Goal: Task Accomplishment & Management: Use online tool/utility

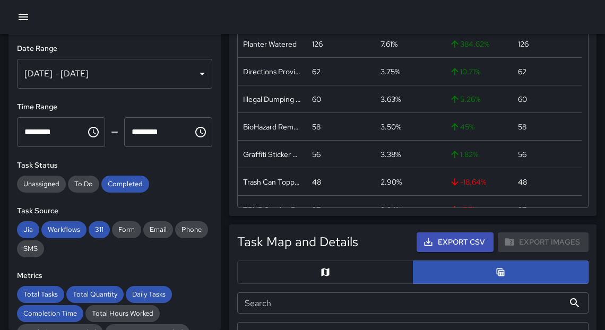
scroll to position [389, 344]
click at [18, 16] on icon "button" at bounding box center [23, 17] width 13 height 13
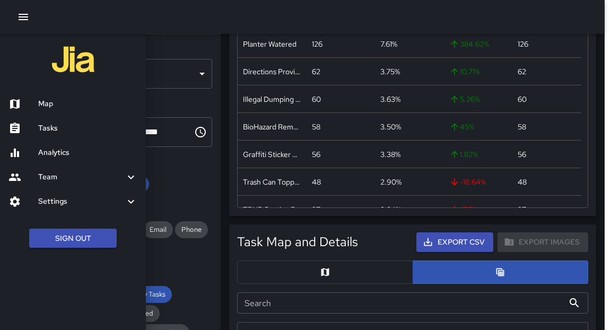
click at [53, 157] on h6 "Analytics" at bounding box center [87, 153] width 99 height 12
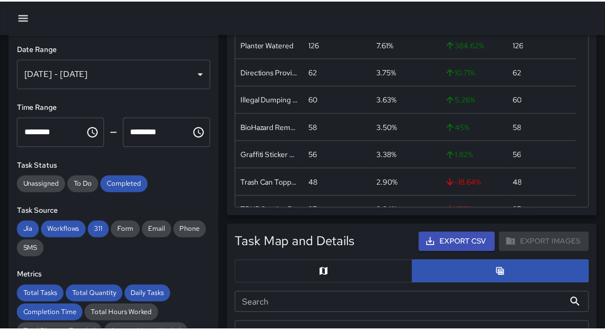
scroll to position [7, 6]
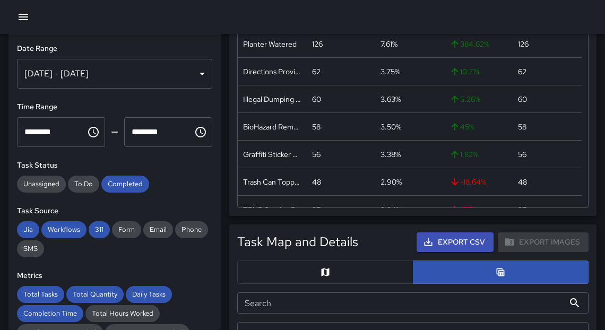
click at [193, 73] on div "[DATE] - [DATE]" at bounding box center [114, 74] width 195 height 30
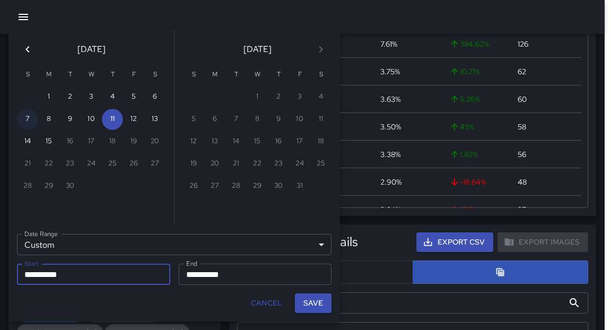
click at [29, 119] on button "7" at bounding box center [27, 119] width 21 height 21
type input "**********"
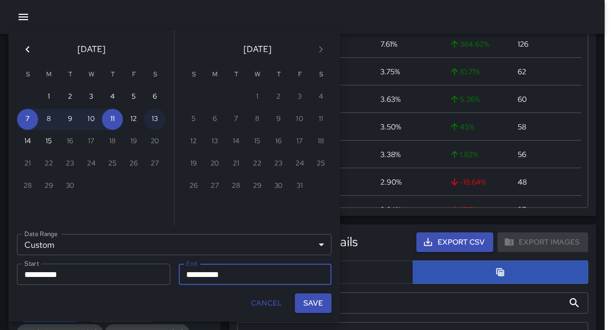
click at [159, 123] on button "13" at bounding box center [154, 119] width 21 height 21
type input "**********"
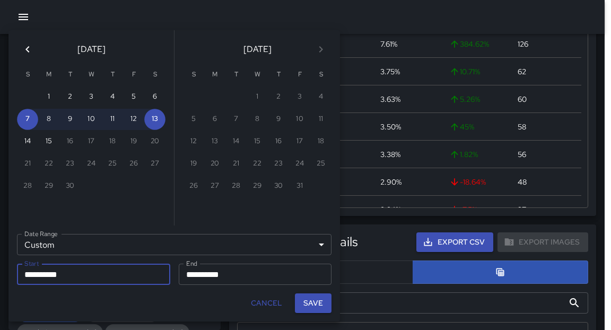
click at [312, 305] on button "Save" at bounding box center [313, 303] width 37 height 20
type input "**********"
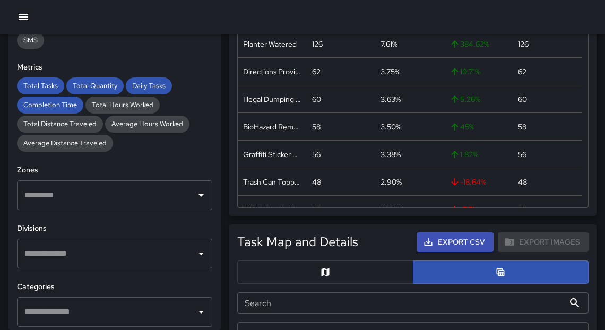
scroll to position [265, 0]
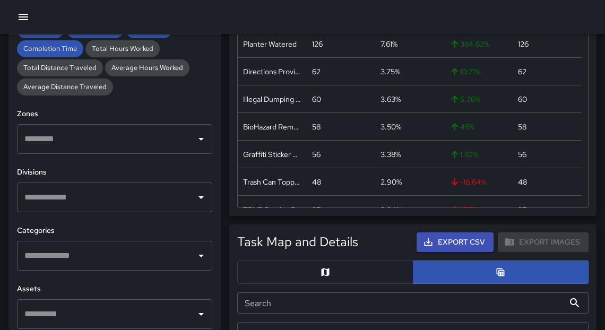
click at [195, 194] on icon "Open" at bounding box center [201, 197] width 13 height 13
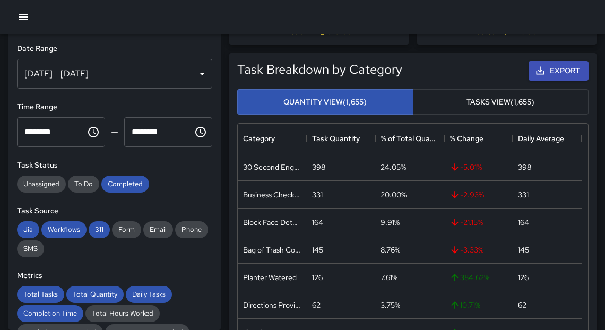
scroll to position [0, 0]
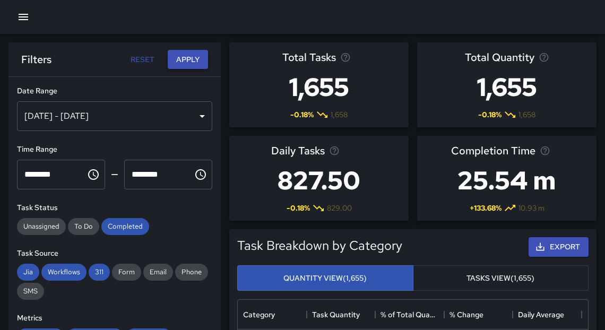
click at [192, 58] on button "Apply" at bounding box center [188, 60] width 40 height 20
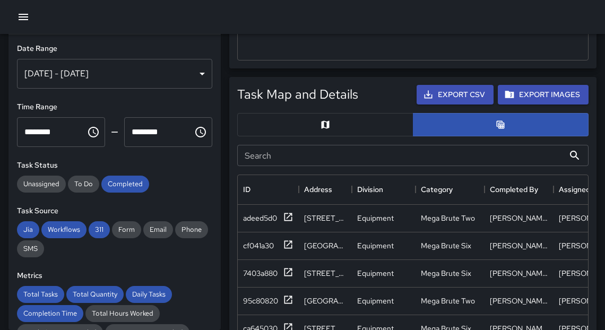
scroll to position [559, 0]
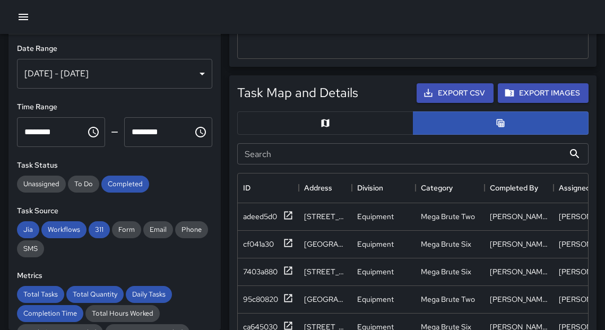
click at [468, 95] on button "Export CSV" at bounding box center [454, 93] width 77 height 20
click at [452, 97] on button "Export CSV" at bounding box center [454, 93] width 77 height 20
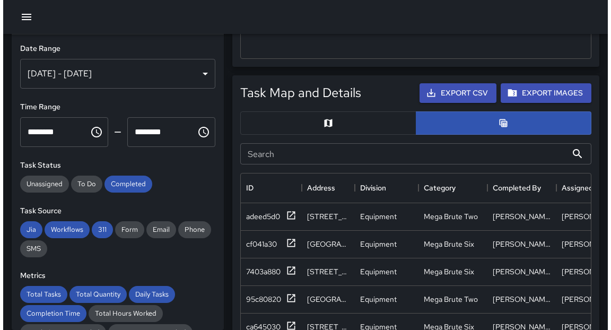
scroll to position [7, 6]
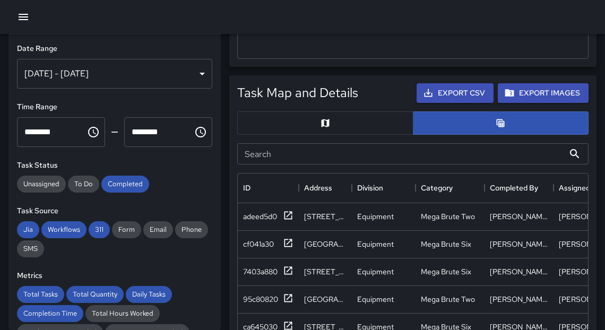
click at [29, 16] on icon "button" at bounding box center [23, 17] width 13 height 13
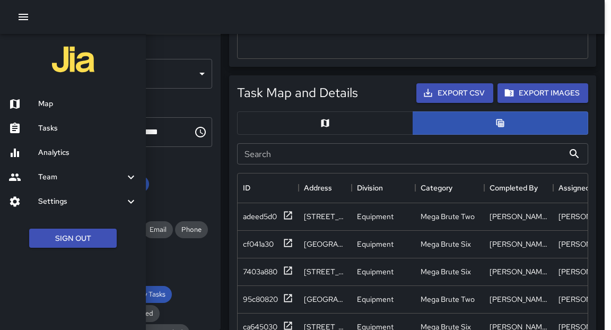
click at [46, 131] on h6 "Tasks" at bounding box center [87, 129] width 99 height 12
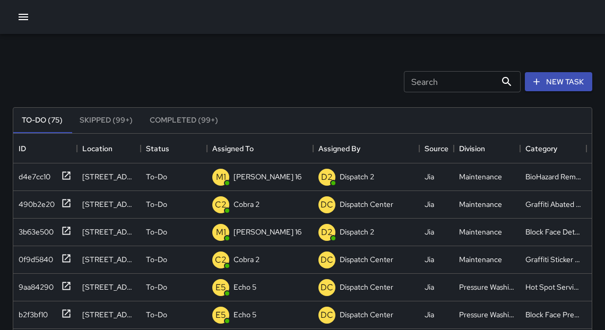
drag, startPoint x: 29, startPoint y: 16, endPoint x: 602, endPoint y: 4, distance: 573.1
click at [602, 4] on html "Search Search New Task To-Do (75) Skipped (99+) Completed (99+) ID Location Sta…" at bounding box center [302, 313] width 605 height 627
click at [66, 203] on icon at bounding box center [67, 203] width 8 height 8
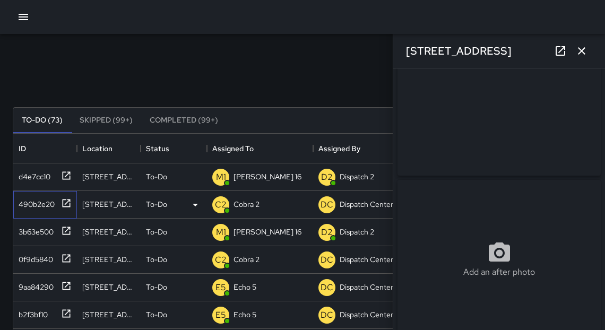
scroll to position [51, 0]
